Goal: Find specific page/section: Find specific page/section

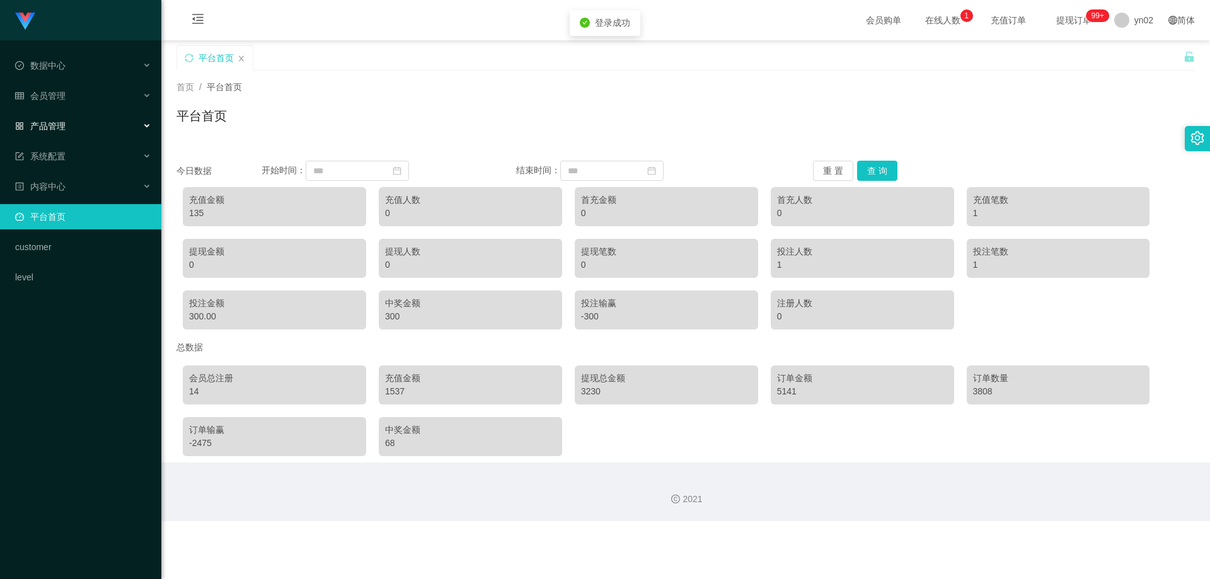
click at [65, 131] on span "产品管理" at bounding box center [40, 126] width 50 height 10
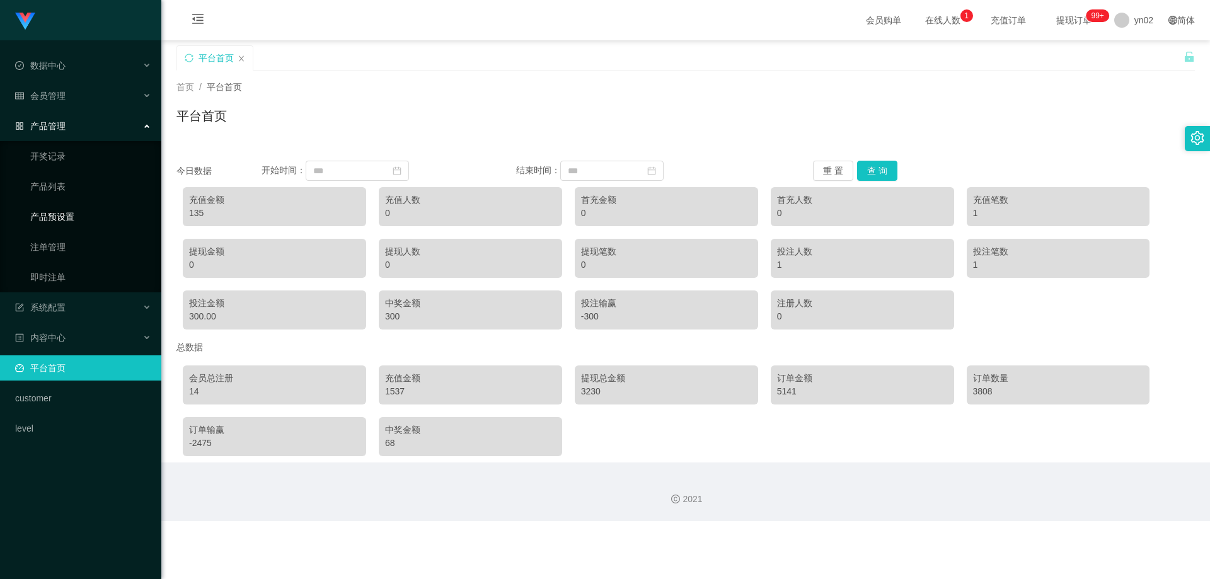
click at [84, 216] on link "产品预设置" at bounding box center [90, 216] width 121 height 25
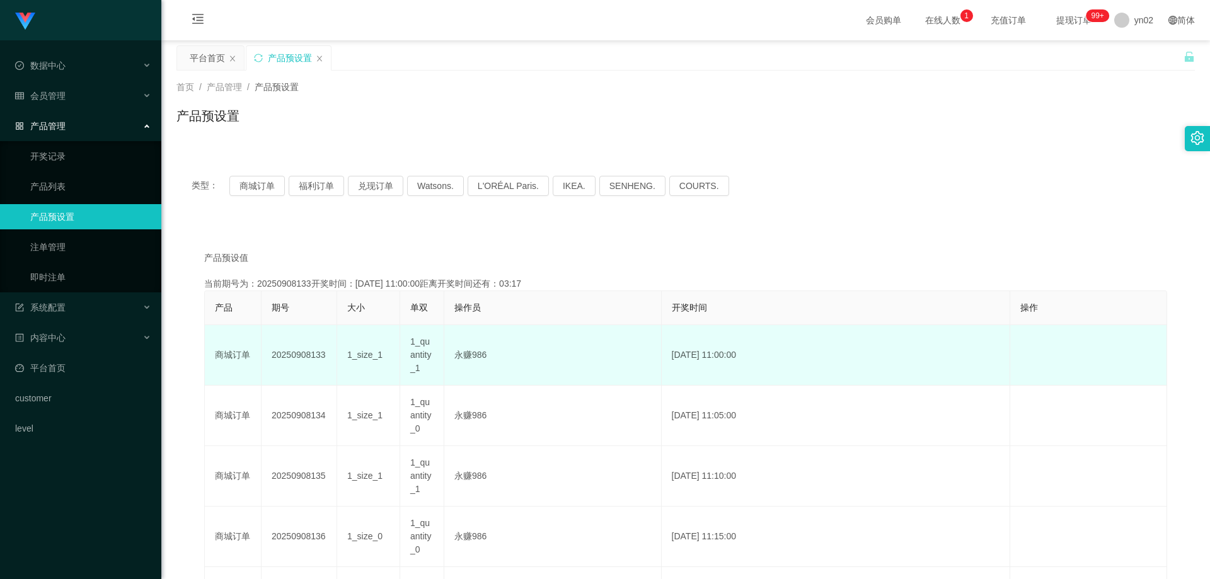
drag, startPoint x: 412, startPoint y: 343, endPoint x: 393, endPoint y: 339, distance: 18.7
click at [393, 339] on tr "商城订单 20250908133 1_size_1 1_quantity_1 永赚986 [DATE] 11:00:00 编 辑 限制投注" at bounding box center [686, 355] width 963 height 61
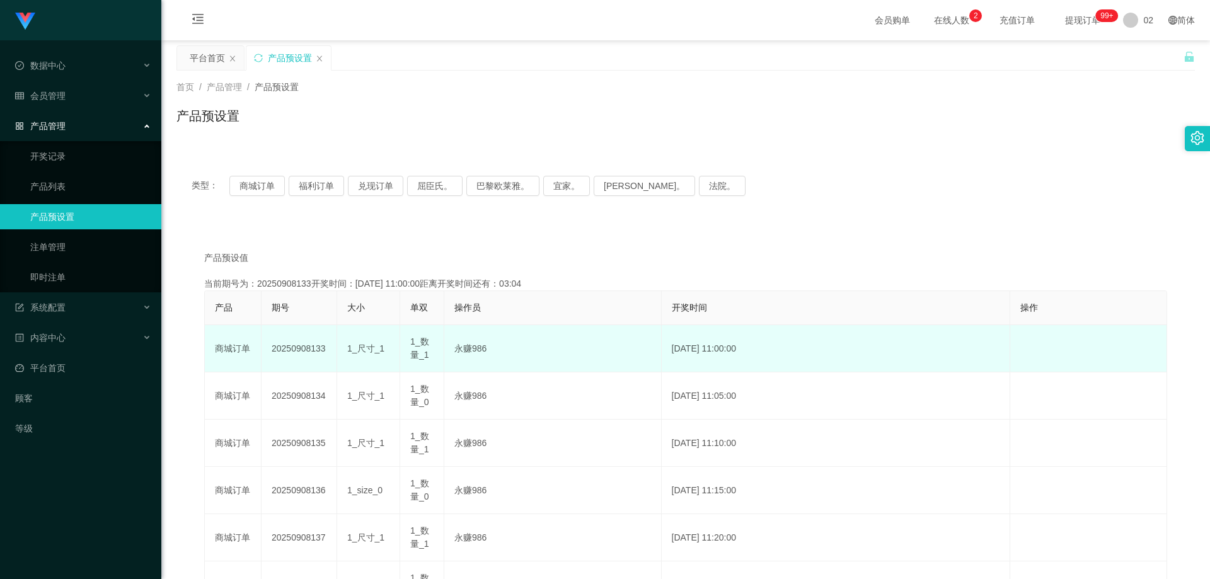
click at [337, 346] on tr "商城订单 20250908133 1_尺寸_1 1_数量_1 永赚986 [DATE] 11:00:00 编 辑 限制投注" at bounding box center [686, 348] width 963 height 47
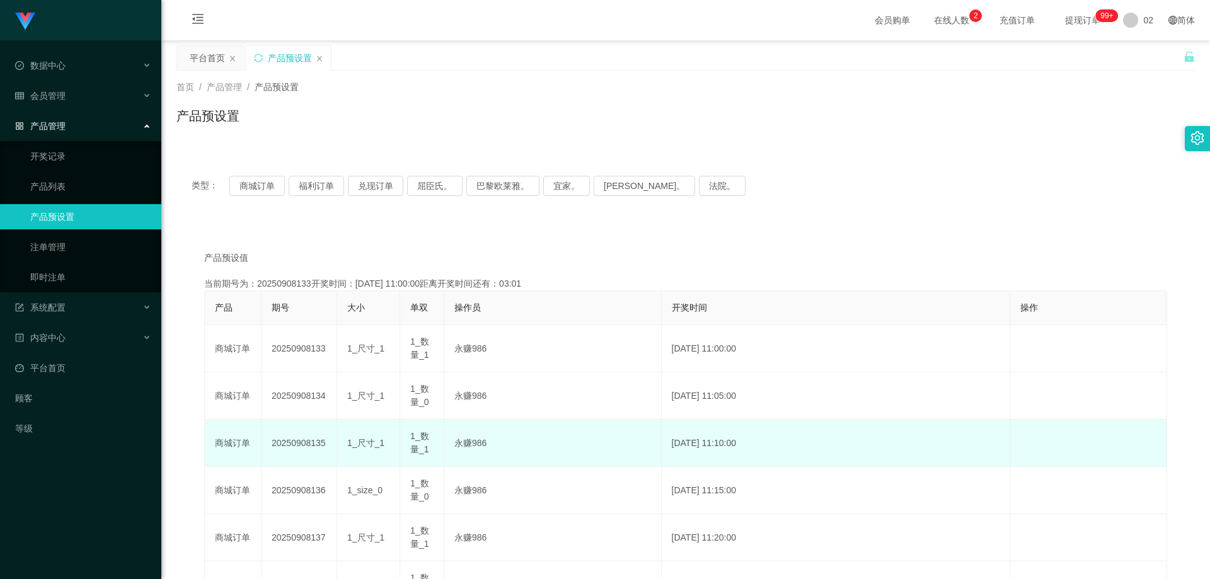
drag, startPoint x: 385, startPoint y: 450, endPoint x: 389, endPoint y: 443, distance: 7.4
click at [385, 450] on div "1_尺寸_1" at bounding box center [368, 443] width 42 height 13
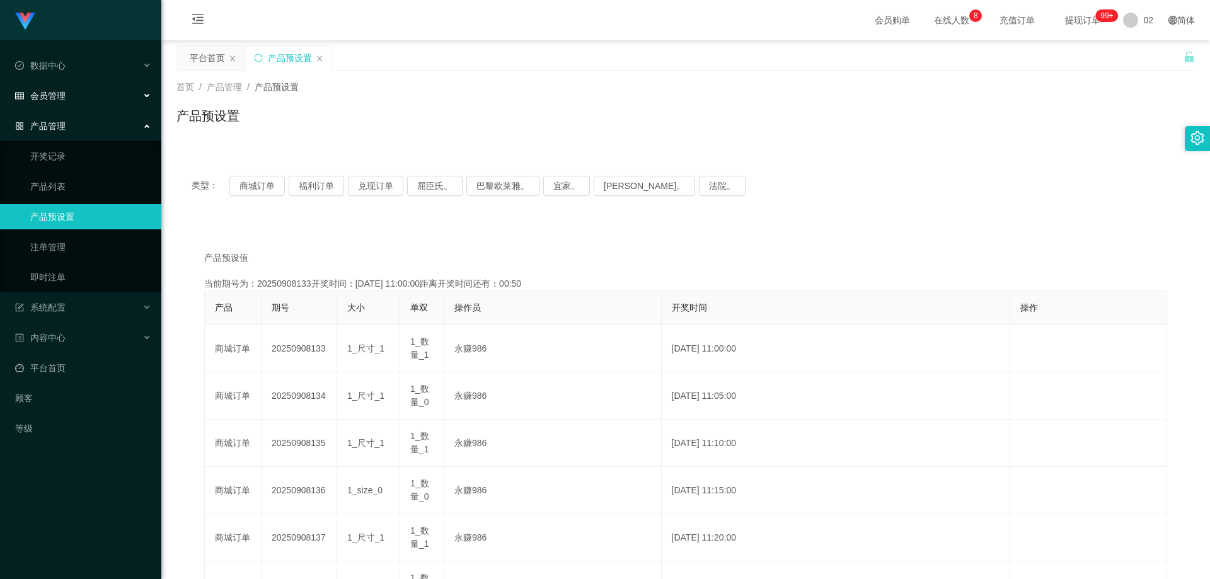
click at [87, 95] on div "会员管理" at bounding box center [80, 95] width 161 height 25
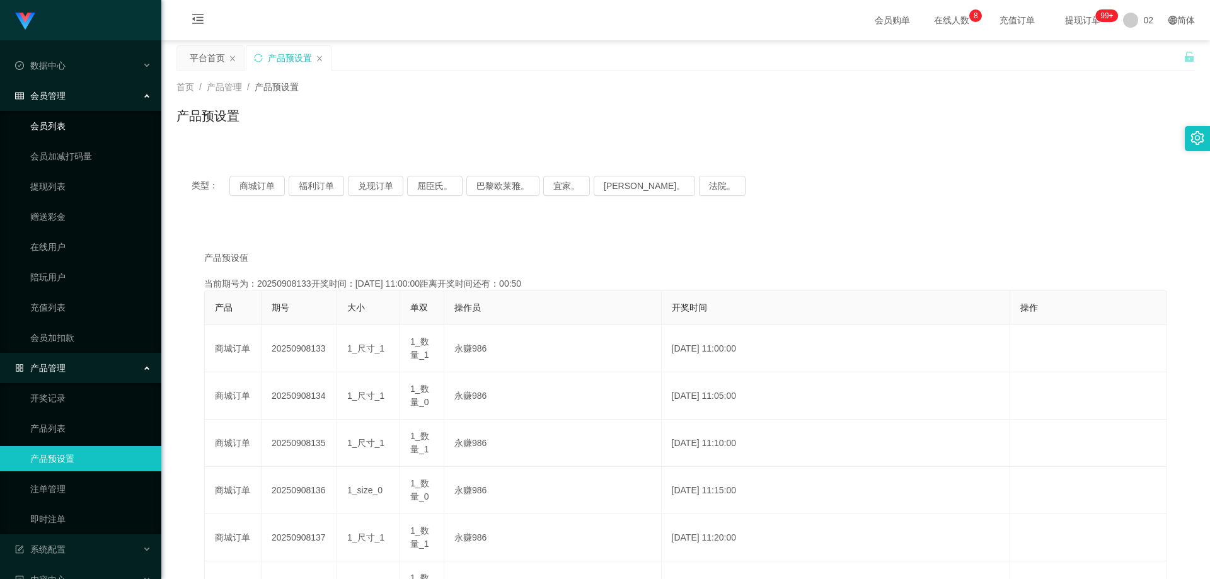
click at [62, 114] on link "会员列表" at bounding box center [90, 125] width 121 height 25
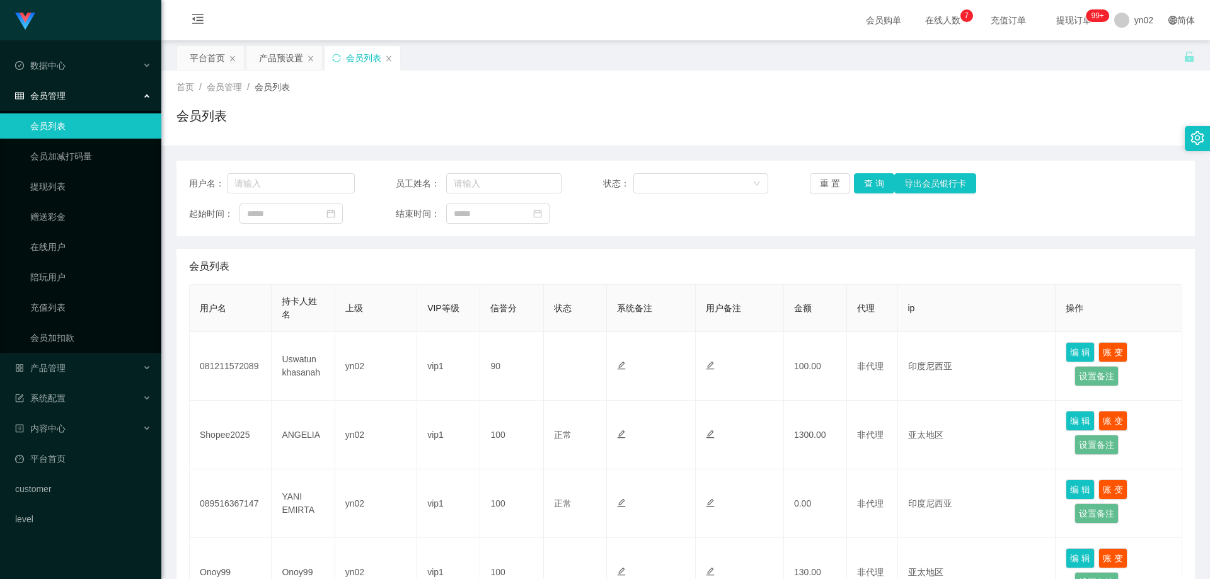
scroll to position [126, 0]
